Goal: Navigation & Orientation: Find specific page/section

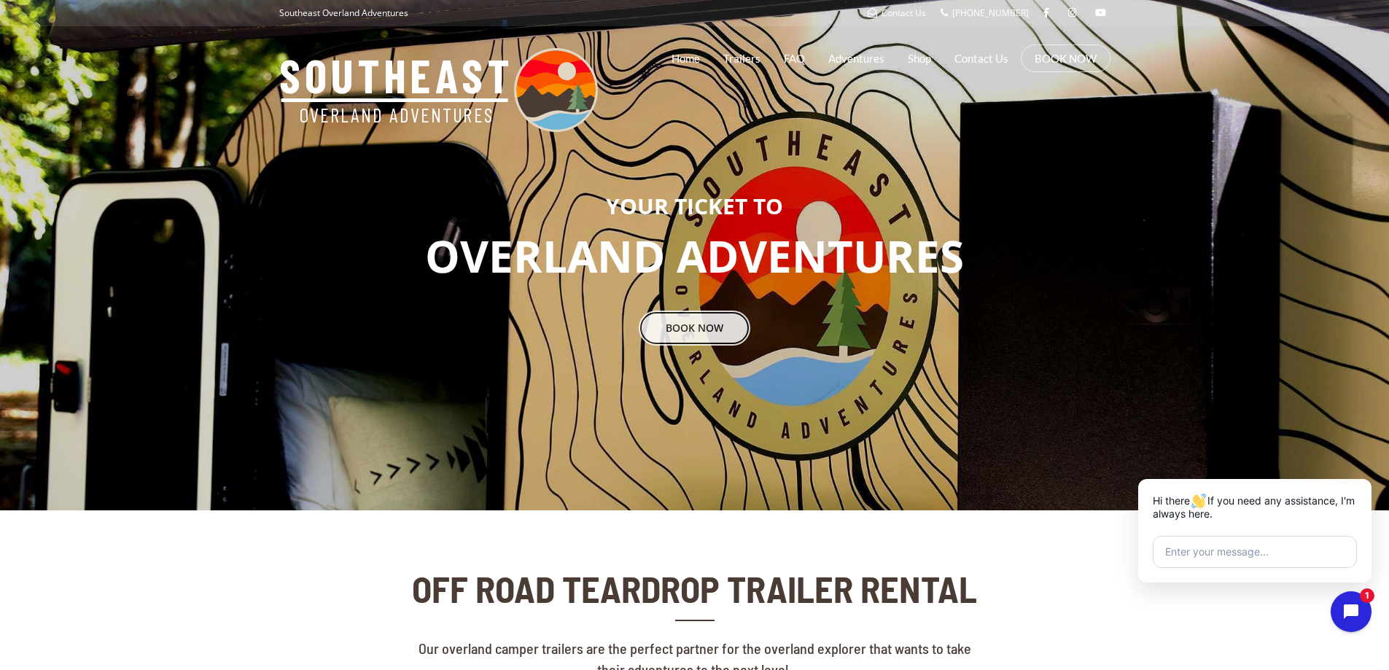
click at [693, 320] on link "BOOK NOW" at bounding box center [695, 328] width 112 height 35
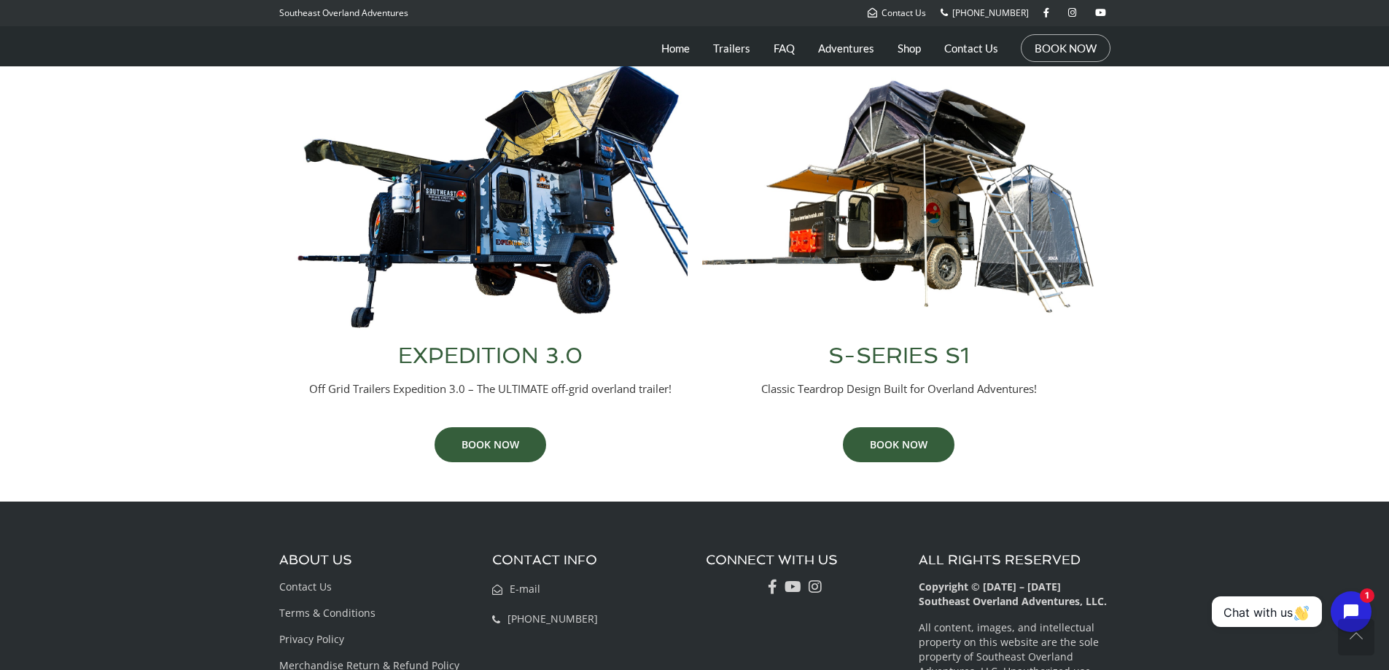
scroll to position [542, 0]
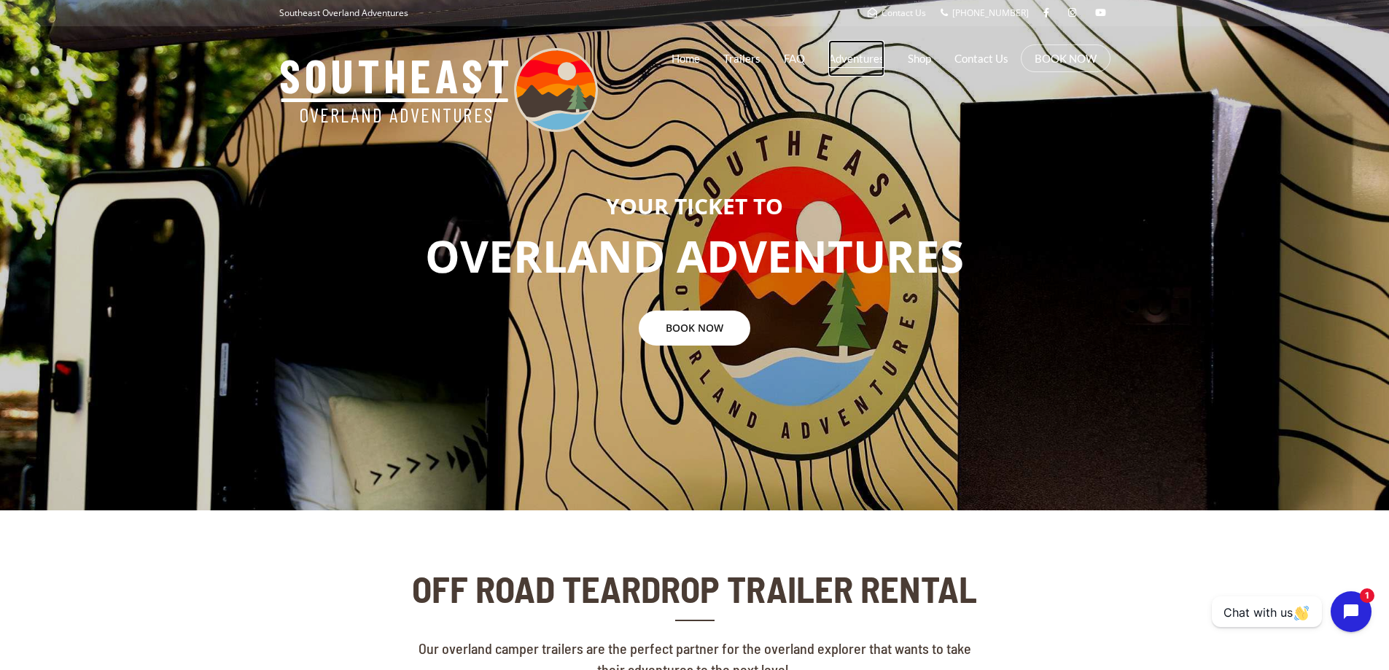
click at [881, 66] on link "Adventures" at bounding box center [856, 58] width 56 height 36
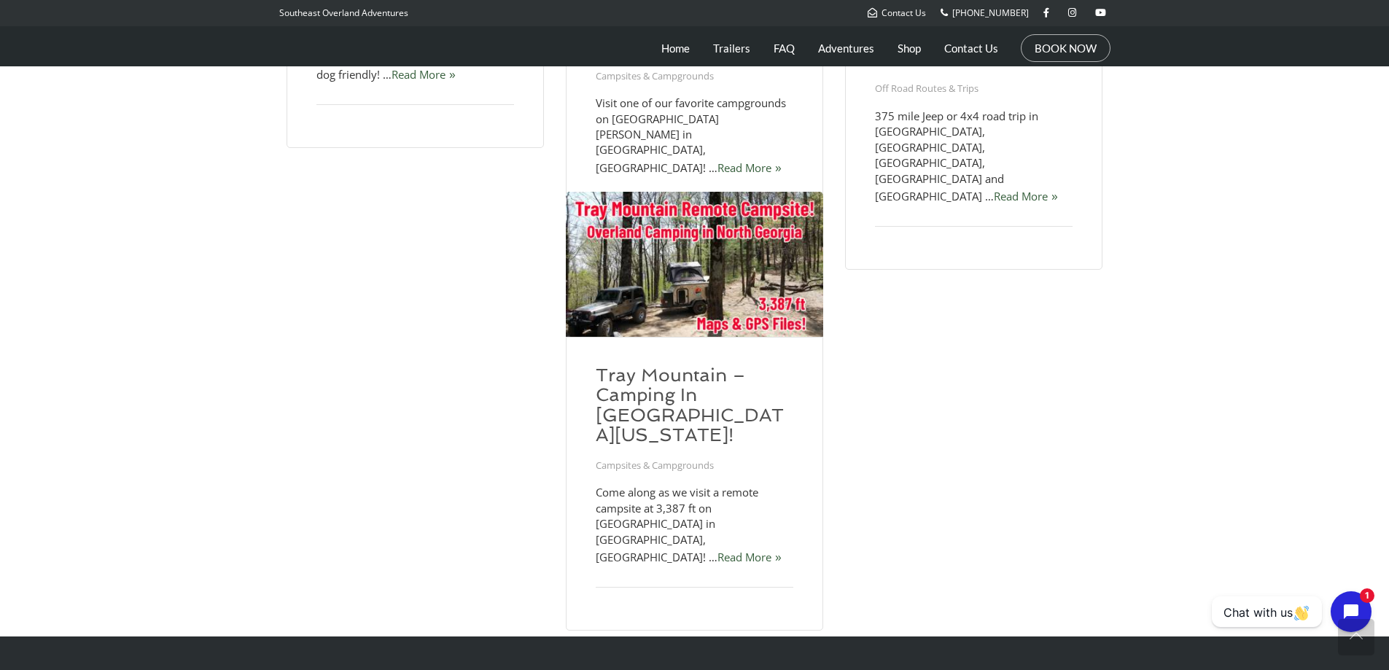
scroll to position [870, 0]
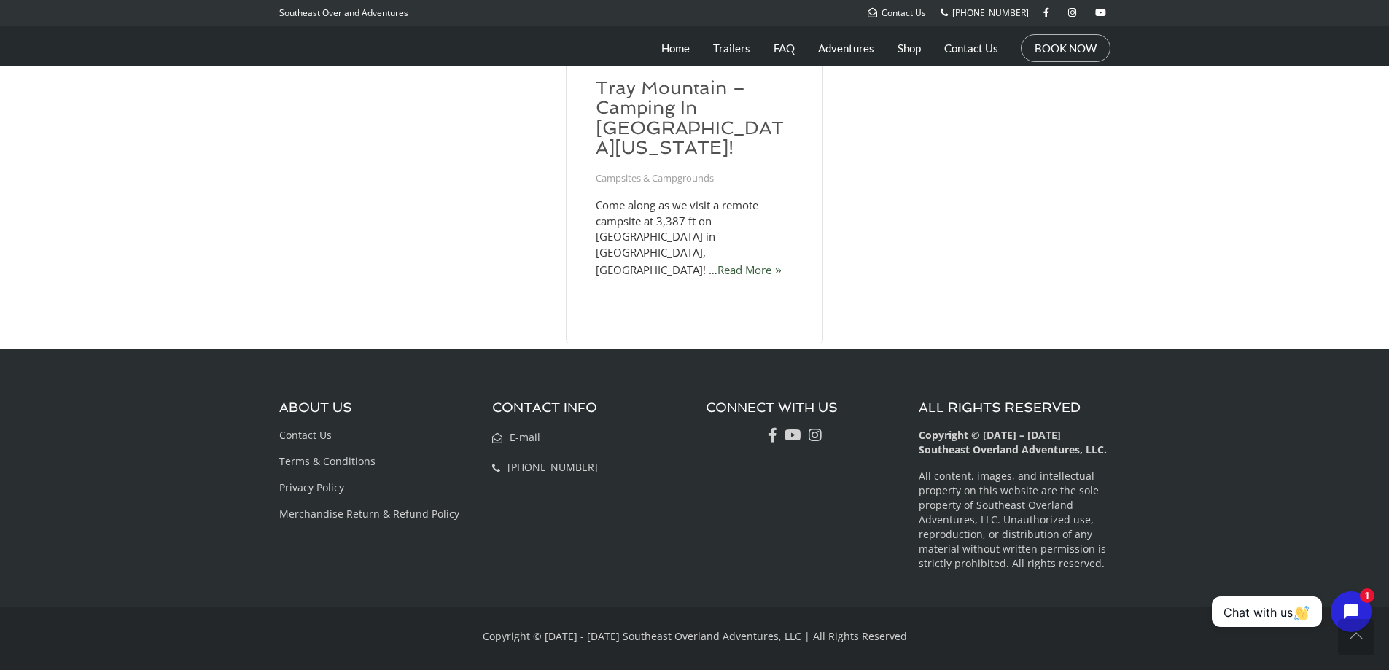
click at [1277, 378] on div "ABOUT US Contact Us Terms & Conditions Privacy Policy Merchandise Return & Refu…" at bounding box center [694, 478] width 1389 height 258
